Goal: Information Seeking & Learning: Learn about a topic

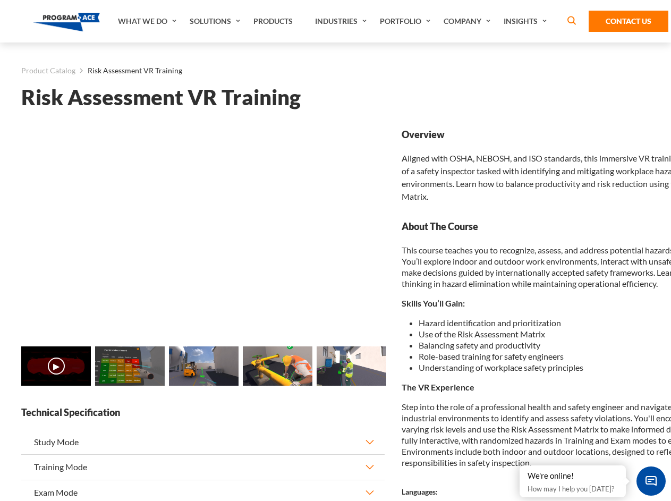
click at [216, 21] on link "Solutions" at bounding box center [216, 21] width 64 height 43
click at [0, 0] on div "AI & Computer Vision Solutions Computer Vision Quality Control AI tools for fas…" at bounding box center [0, 0] width 0 height 0
click at [0, 0] on div "AI & Computer Vision Solutions Virtual Training Solutions Virtual Tour Solution…" at bounding box center [0, 0] width 0 height 0
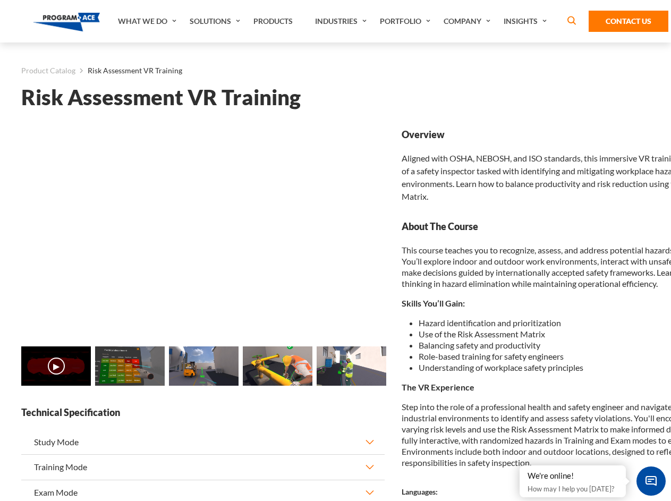
click at [0, 0] on div "AI & Computer Vision Solutions Virtual Training Solutions Virtual Tour Solution…" at bounding box center [0, 0] width 0 height 0
click at [0, 0] on div "AI & Computer Vision Solutions Computer Vision Quality Control AI tools for fas…" at bounding box center [0, 0] width 0 height 0
